Goal: Check status

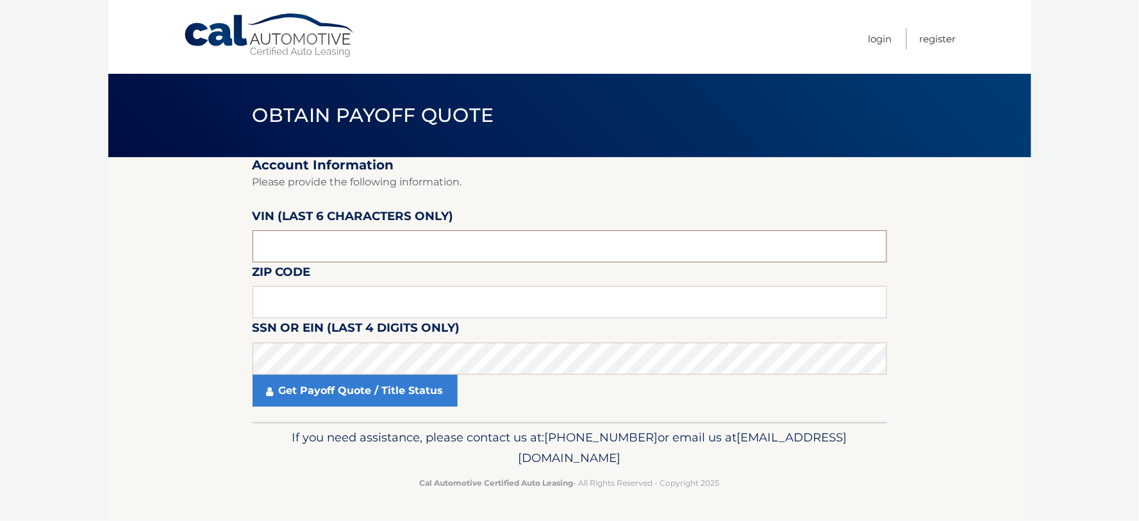
click at [335, 242] on input "text" at bounding box center [570, 246] width 635 height 32
type input "676774"
click at [359, 299] on input "text" at bounding box center [570, 302] width 635 height 32
type input "11771"
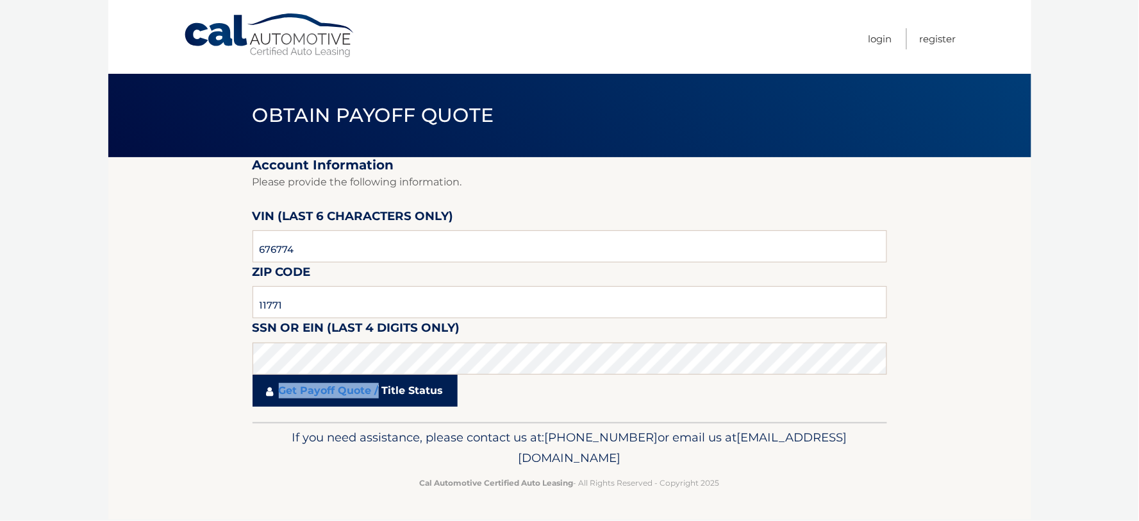
click at [380, 383] on link "Get Payoff Quote / Title Status" at bounding box center [355, 390] width 205 height 32
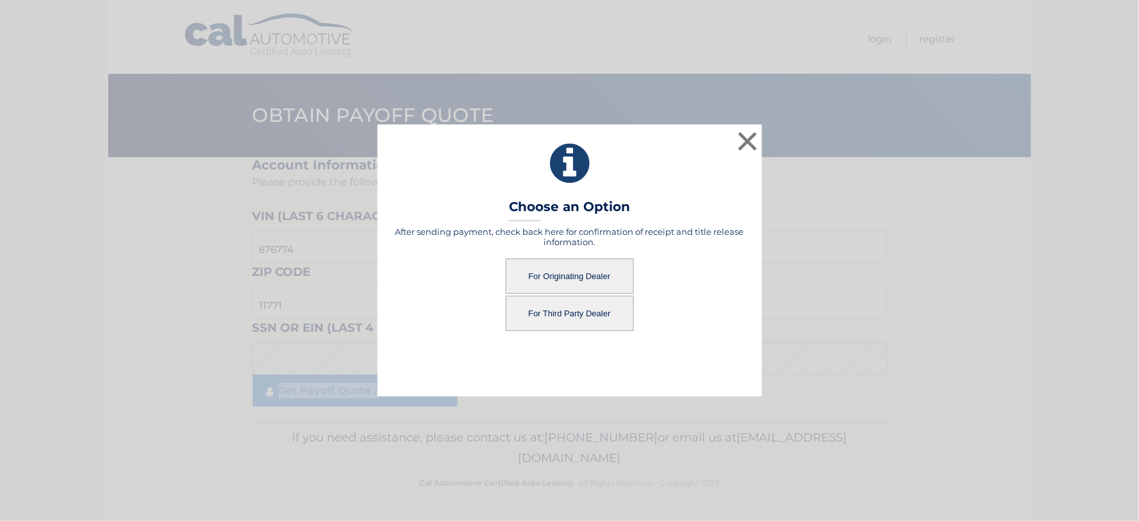
click at [550, 282] on button "For Originating Dealer" at bounding box center [570, 275] width 128 height 35
click at [569, 274] on button "For Originating Dealer" at bounding box center [570, 275] width 128 height 35
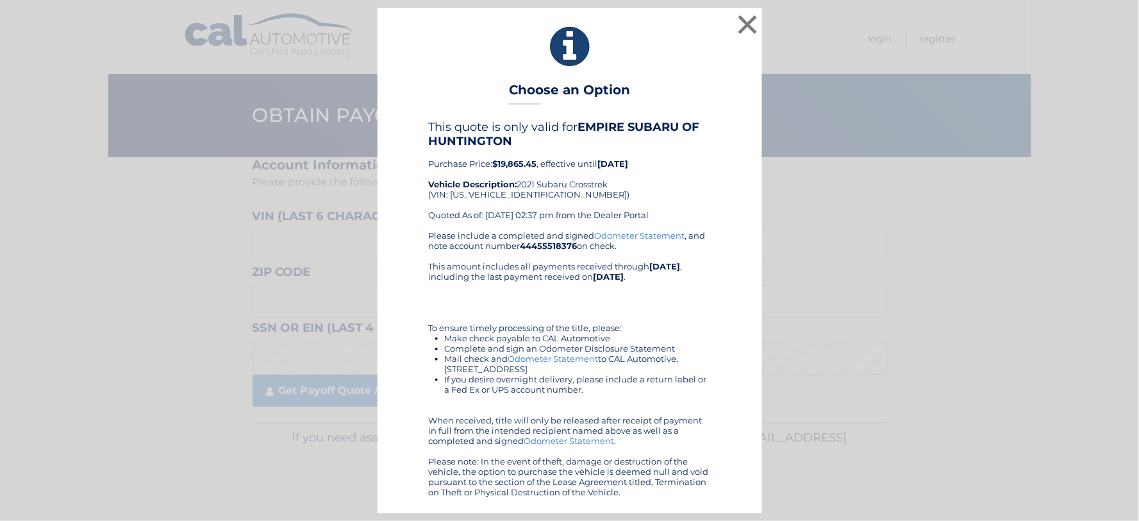
click at [524, 190] on div "This quote is only valid for EMPIRE SUBARU OF HUNTINGTON Purchase Price: $19,86…" at bounding box center [570, 175] width 282 height 110
copy div "[US_VEHICLE_IDENTIFICATION_NUMBER]"
